Goal: Transaction & Acquisition: Download file/media

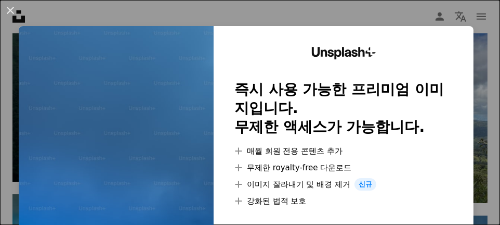
click at [170, 111] on img at bounding box center [116, 192] width 195 height 332
click at [10, 12] on button "An X shape" at bounding box center [10, 10] width 12 height 12
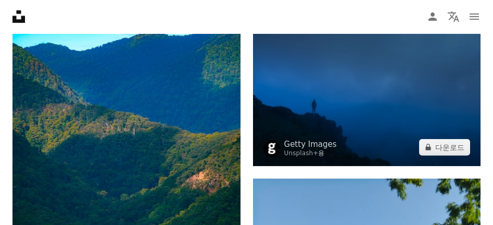
click at [426, 89] on img at bounding box center [367, 81] width 228 height 169
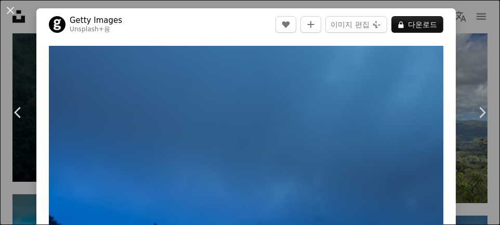
drag, startPoint x: 11, startPoint y: 9, endPoint x: 79, endPoint y: 6, distance: 67.7
click at [11, 9] on button "An X shape" at bounding box center [10, 10] width 12 height 12
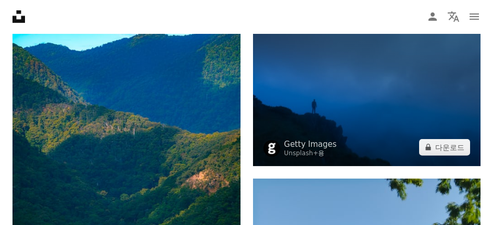
drag, startPoint x: 333, startPoint y: 88, endPoint x: 293, endPoint y: 87, distance: 40.1
click at [411, 112] on img at bounding box center [367, 81] width 228 height 169
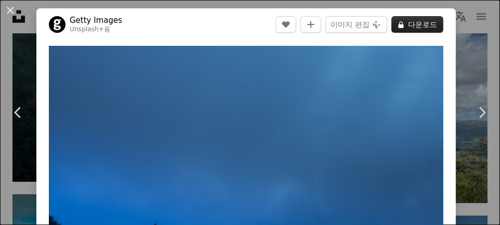
click at [416, 24] on button "A lock 다운로드" at bounding box center [418, 24] width 52 height 17
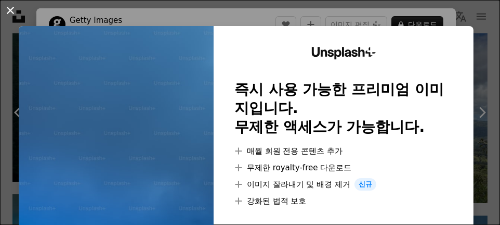
click at [11, 7] on button "An X shape" at bounding box center [10, 10] width 12 height 12
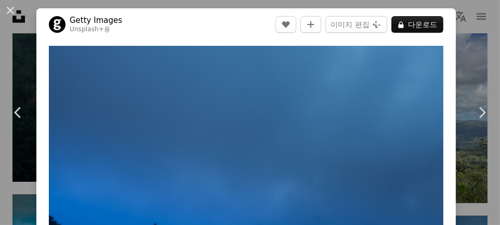
drag, startPoint x: 11, startPoint y: 10, endPoint x: 21, endPoint y: 19, distance: 12.9
click at [11, 11] on button "An X shape" at bounding box center [10, 10] width 12 height 12
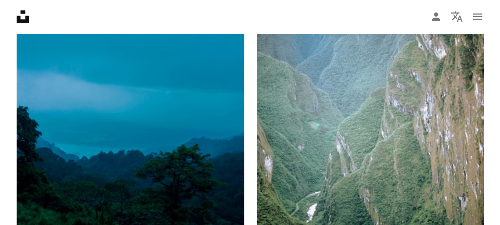
scroll to position [14892, 0]
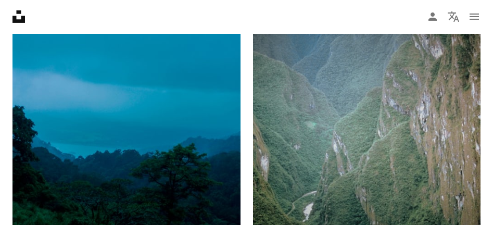
click at [430, 113] on img at bounding box center [367, 141] width 228 height 341
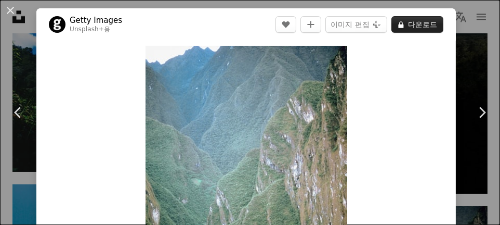
click at [418, 27] on button "A lock 다운로드" at bounding box center [418, 24] width 52 height 17
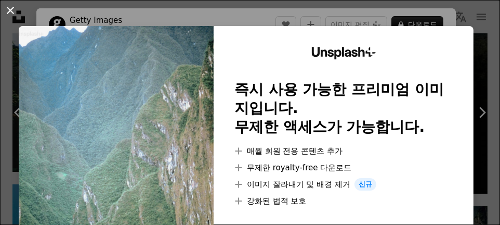
click at [11, 10] on button "An X shape" at bounding box center [10, 10] width 12 height 12
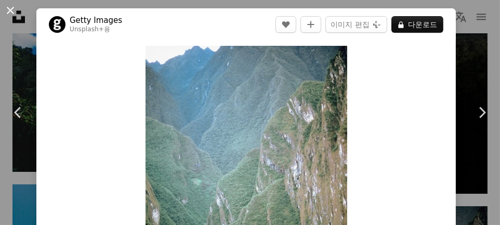
drag, startPoint x: 12, startPoint y: 9, endPoint x: 18, endPoint y: 13, distance: 7.1
click at [12, 9] on button "An X shape" at bounding box center [10, 10] width 12 height 12
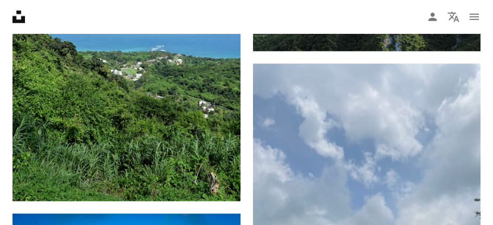
scroll to position [20770, 0]
